Goal: Transaction & Acquisition: Purchase product/service

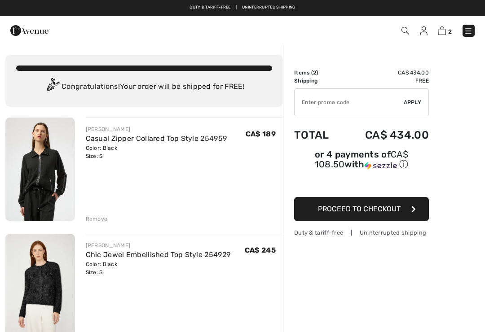
click at [424, 33] on img at bounding box center [424, 31] width 8 height 9
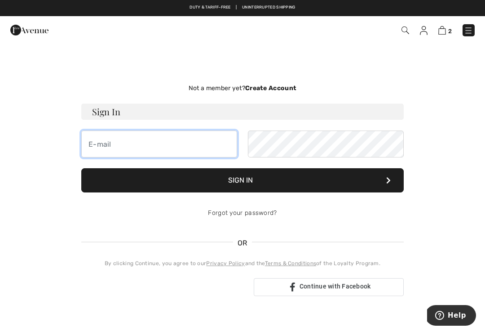
click at [102, 147] on input "email" at bounding box center [159, 144] width 156 height 27
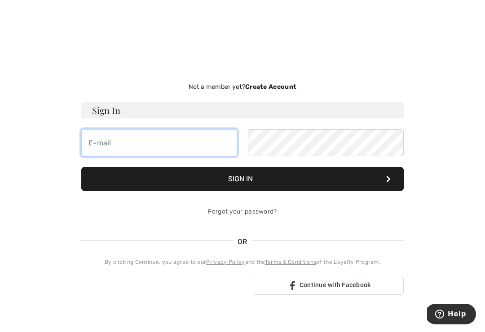
type input "[PERSON_NAME][EMAIL_ADDRESS][DOMAIN_NAME]"
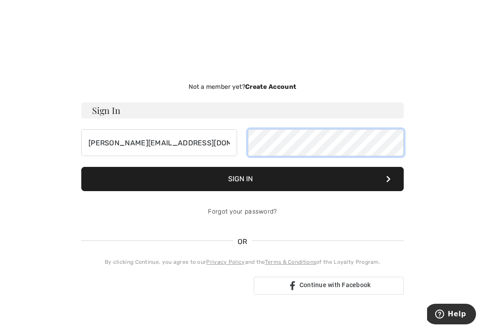
scroll to position [1, 0]
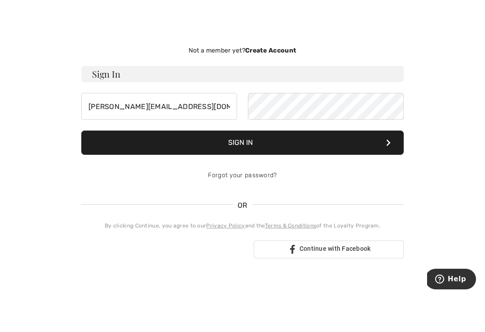
click at [283, 167] on button "Sign In" at bounding box center [242, 179] width 322 height 24
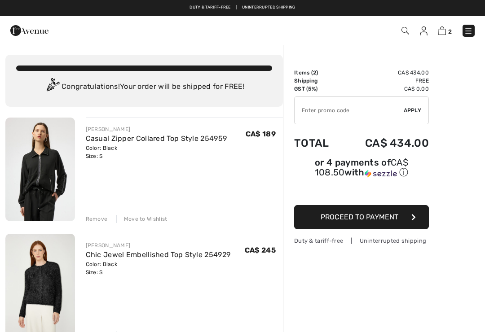
click at [149, 219] on div "Move to Wishlist" at bounding box center [141, 219] width 51 height 8
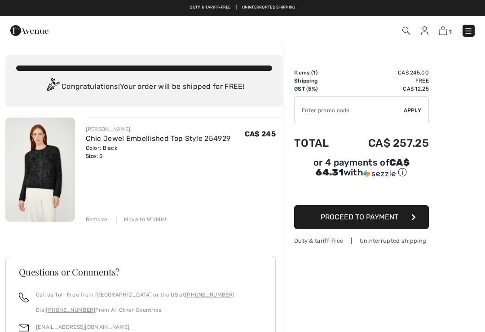
click at [145, 219] on div "Move to Wishlist" at bounding box center [141, 220] width 51 height 8
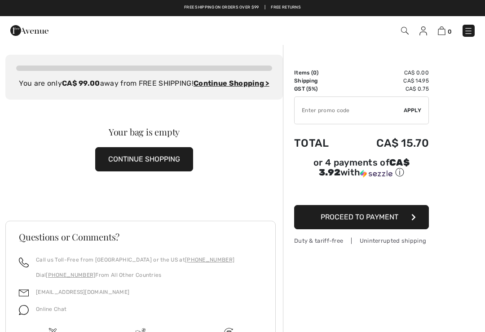
click at [426, 31] on img at bounding box center [424, 31] width 8 height 9
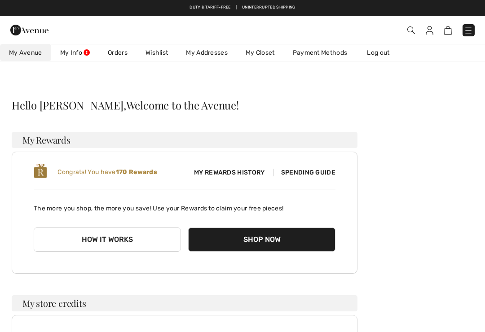
click at [158, 52] on link "Wishlist" at bounding box center [157, 52] width 40 height 17
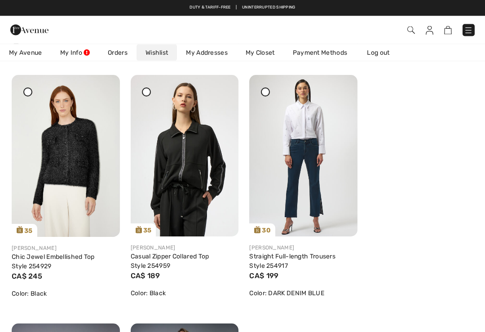
scroll to position [62, 0]
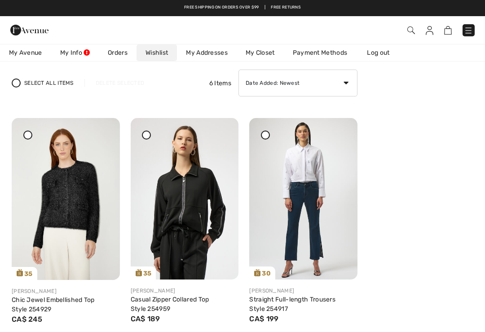
click at [30, 136] on div at bounding box center [27, 135] width 9 height 9
click at [109, 137] on img at bounding box center [66, 199] width 108 height 162
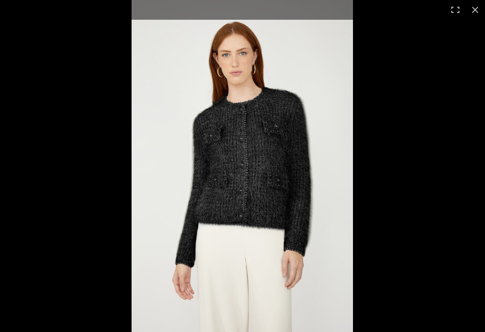
checkbox input "true"
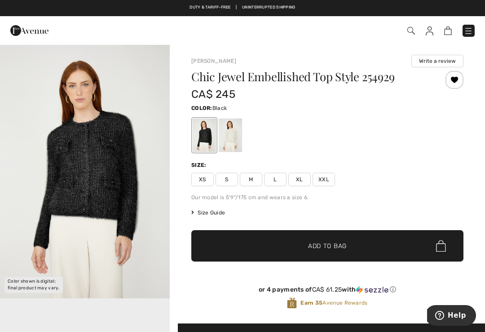
click at [230, 137] on div at bounding box center [230, 136] width 23 height 34
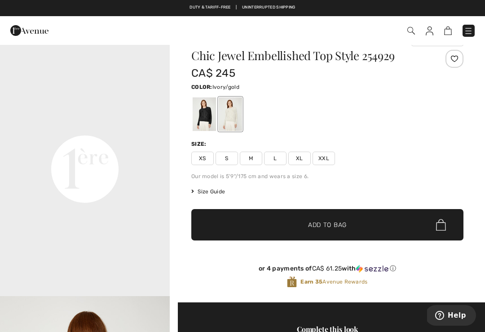
scroll to position [510, 0]
click at [229, 158] on span "S" at bounding box center [227, 158] width 22 height 13
click at [329, 224] on span "Add to Bag" at bounding box center [327, 225] width 39 height 9
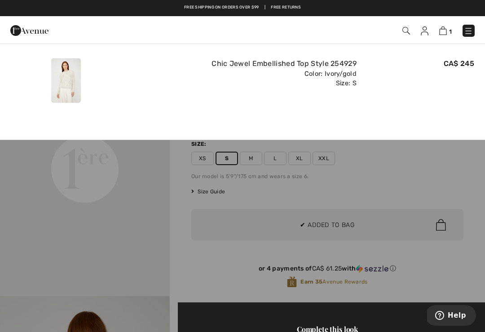
scroll to position [0, 0]
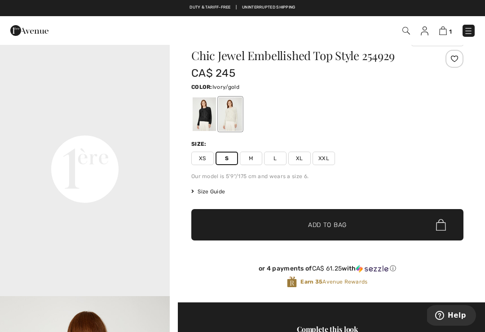
click at [443, 32] on img at bounding box center [443, 31] width 8 height 9
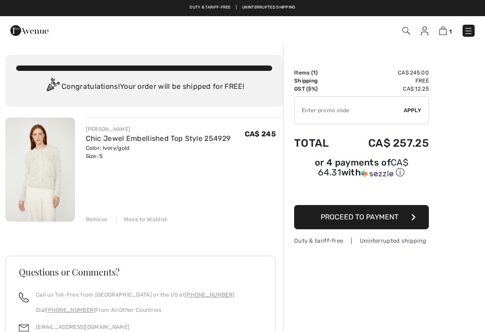
click at [149, 219] on div "Move to Wishlist" at bounding box center [141, 220] width 51 height 8
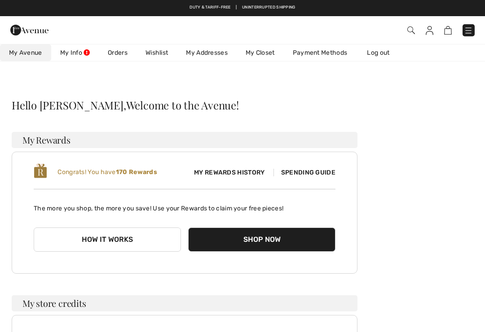
click at [158, 56] on link "Wishlist" at bounding box center [157, 52] width 40 height 17
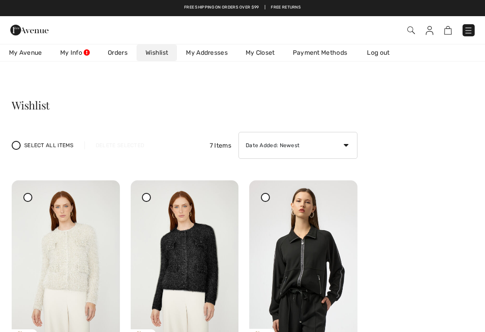
click at [150, 197] on div at bounding box center [146, 197] width 9 height 9
click at [225, 193] on div at bounding box center [221, 187] width 13 height 13
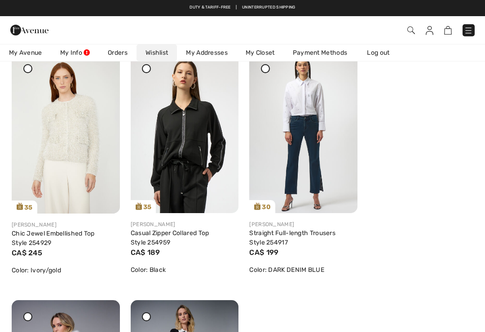
scroll to position [125, 0]
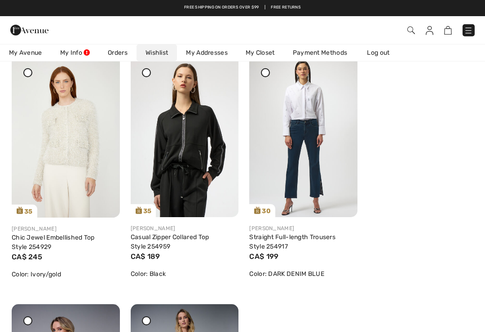
click at [432, 27] on img at bounding box center [430, 30] width 8 height 9
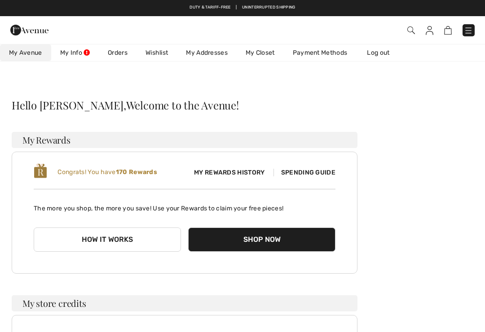
click at [385, 54] on link "Log out" at bounding box center [382, 52] width 49 height 17
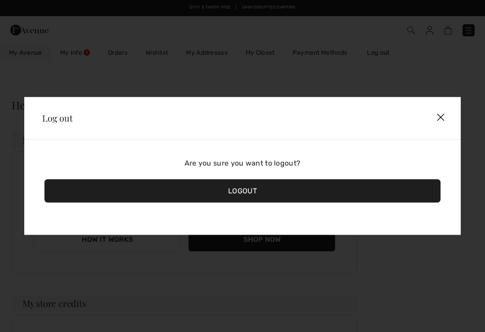
click at [248, 188] on div "Logout" at bounding box center [242, 191] width 396 height 23
